Goal: Task Accomplishment & Management: Complete application form

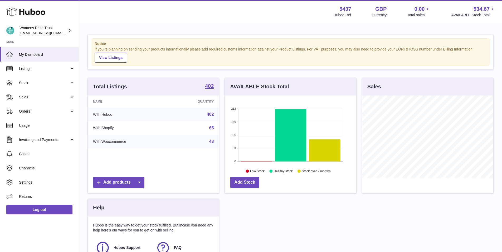
scroll to position [82, 131]
click at [36, 99] on span "Sales" at bounding box center [44, 97] width 50 height 5
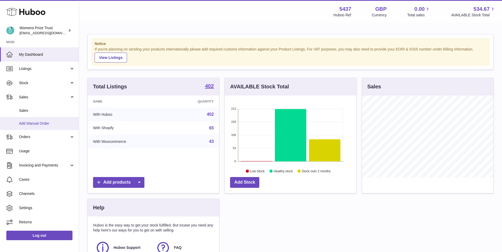
scroll to position [0, 0]
click at [45, 122] on span "Add Manual Order" at bounding box center [47, 123] width 56 height 5
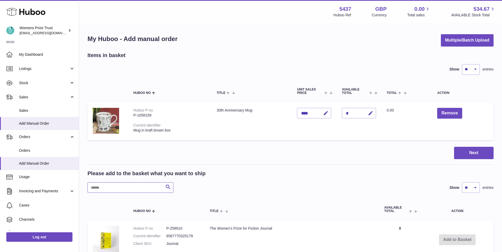
click at [138, 188] on input "text" at bounding box center [130, 187] width 86 height 11
type input "***"
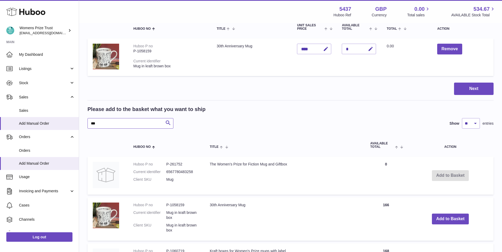
scroll to position [155, 0]
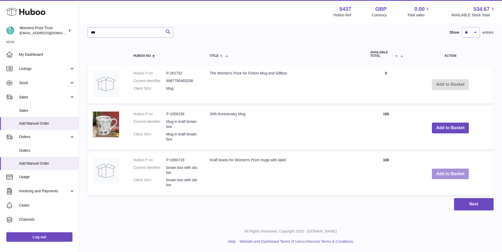
click at [450, 174] on button "Add to Basket" at bounding box center [450, 174] width 37 height 11
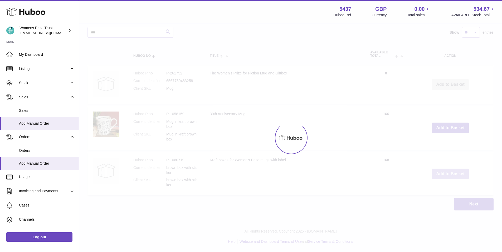
scroll to position [0, 0]
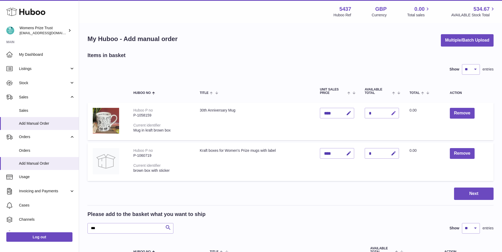
click at [395, 114] on icon "button" at bounding box center [393, 114] width 6 height 6
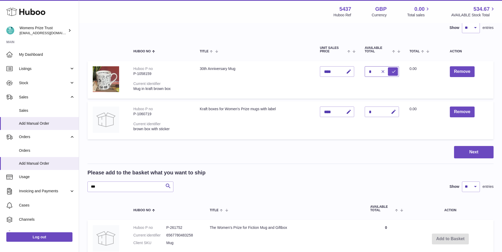
scroll to position [42, 0]
type input "*"
drag, startPoint x: 394, startPoint y: 71, endPoint x: 395, endPoint y: 74, distance: 2.7
click at [394, 72] on icon "submit" at bounding box center [393, 70] width 5 height 5
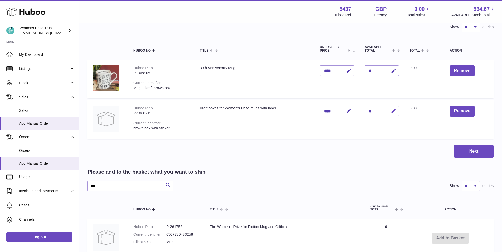
click at [395, 110] on icon "button" at bounding box center [393, 111] width 6 height 6
drag, startPoint x: 372, startPoint y: 112, endPoint x: 368, endPoint y: 112, distance: 4.0
click at [368, 112] on input "*" at bounding box center [381, 111] width 34 height 11
type input "*"
click at [391, 112] on icon "submit" at bounding box center [393, 111] width 5 height 5
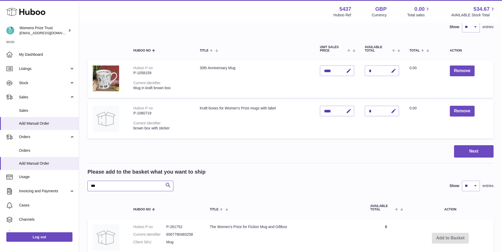
drag, startPoint x: 128, startPoint y: 189, endPoint x: 99, endPoint y: 182, distance: 30.5
click at [88, 186] on input "***" at bounding box center [130, 186] width 86 height 11
type input "***"
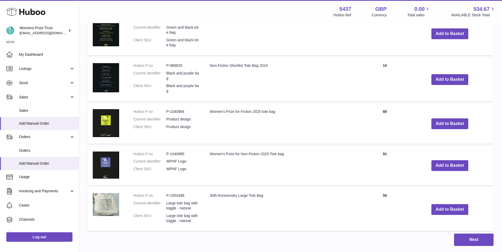
scroll to position [422, 0]
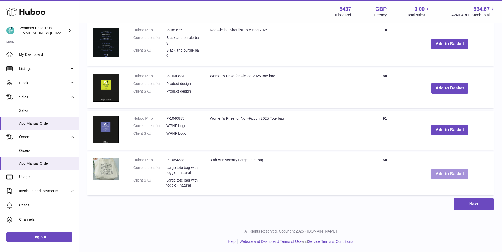
click at [453, 175] on button "Add to Basket" at bounding box center [449, 174] width 37 height 11
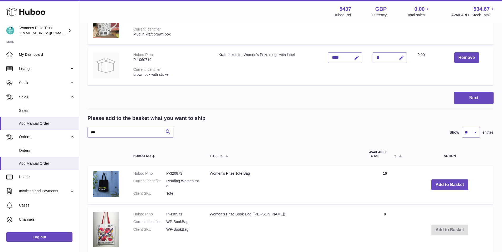
scroll to position [0, 0]
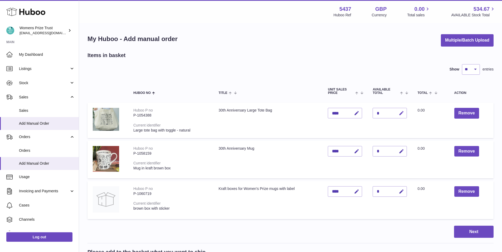
click at [401, 112] on icon "button" at bounding box center [401, 114] width 6 height 6
click at [371, 113] on td "Quantity *" at bounding box center [389, 120] width 45 height 35
drag, startPoint x: 377, startPoint y: 113, endPoint x: 370, endPoint y: 113, distance: 7.1
click at [370, 113] on td "Quantity *" at bounding box center [389, 120] width 45 height 35
type input "*"
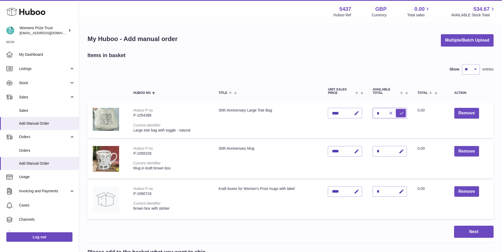
click at [396, 109] on button "submit" at bounding box center [401, 113] width 10 height 8
click at [475, 231] on button "Next" at bounding box center [473, 232] width 39 height 12
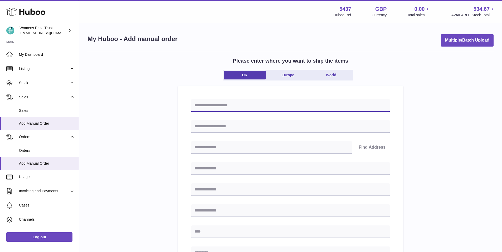
click at [220, 107] on input "text" at bounding box center [290, 105] width 198 height 13
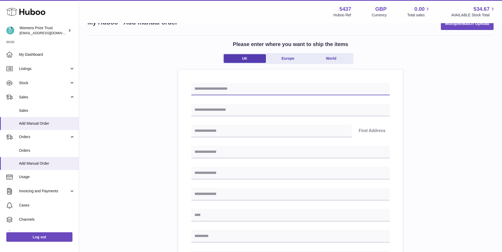
scroll to position [17, 0]
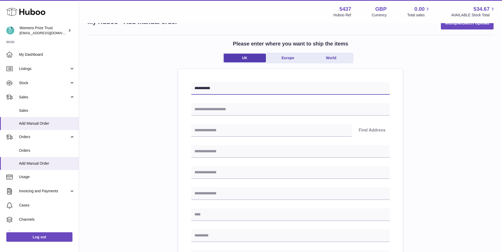
type input "**********"
click at [221, 132] on input "text" at bounding box center [271, 130] width 160 height 13
type input "******"
drag, startPoint x: 363, startPoint y: 130, endPoint x: 354, endPoint y: 138, distance: 11.2
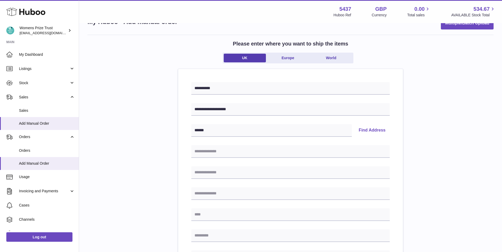
click at [363, 130] on button "Find Address" at bounding box center [371, 130] width 35 height 13
click at [253, 151] on select "**********" at bounding box center [290, 147] width 198 height 13
select select "*"
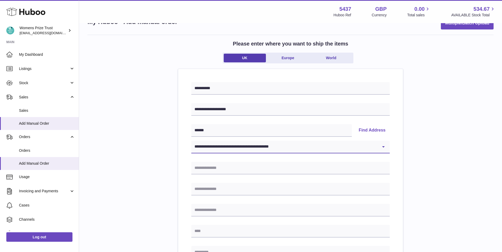
type input "**********"
type input "******"
click at [158, 149] on div "**********" at bounding box center [290, 226] width 406 height 383
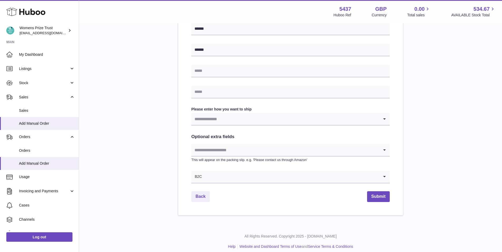
scroll to position [225, 0]
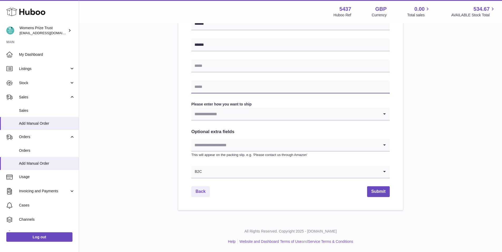
click at [225, 89] on input "text" at bounding box center [290, 87] width 198 height 13
type input "**********"
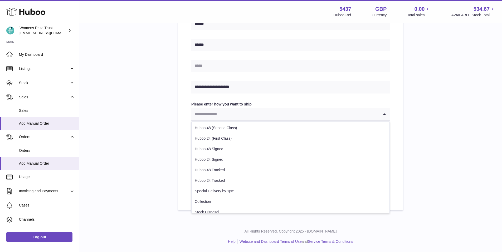
click at [208, 112] on input "Search for option" at bounding box center [285, 114] width 188 height 12
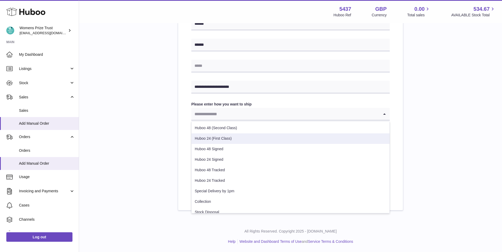
click at [227, 139] on li "Huboo 24 (First Class)" at bounding box center [290, 139] width 198 height 11
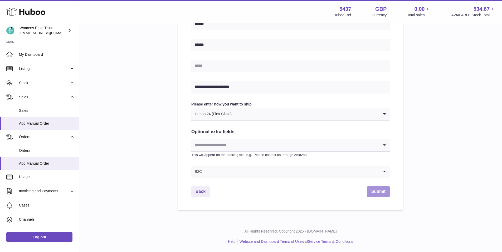
click at [378, 192] on button "Submit" at bounding box center [378, 191] width 23 height 11
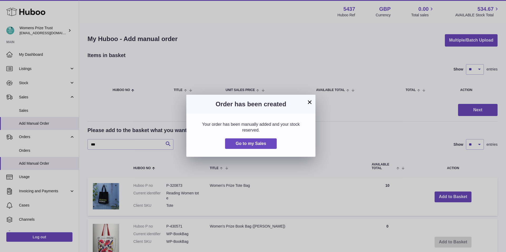
drag, startPoint x: 310, startPoint y: 101, endPoint x: 297, endPoint y: 109, distance: 15.4
click at [310, 101] on button "×" at bounding box center [309, 102] width 6 height 6
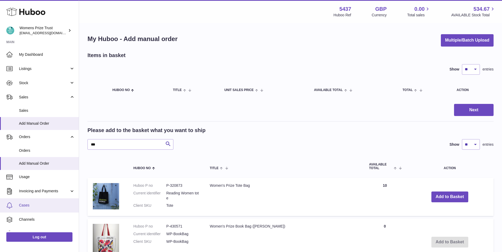
click at [27, 203] on span "Cases" at bounding box center [47, 205] width 56 height 5
